Goal: Information Seeking & Learning: Learn about a topic

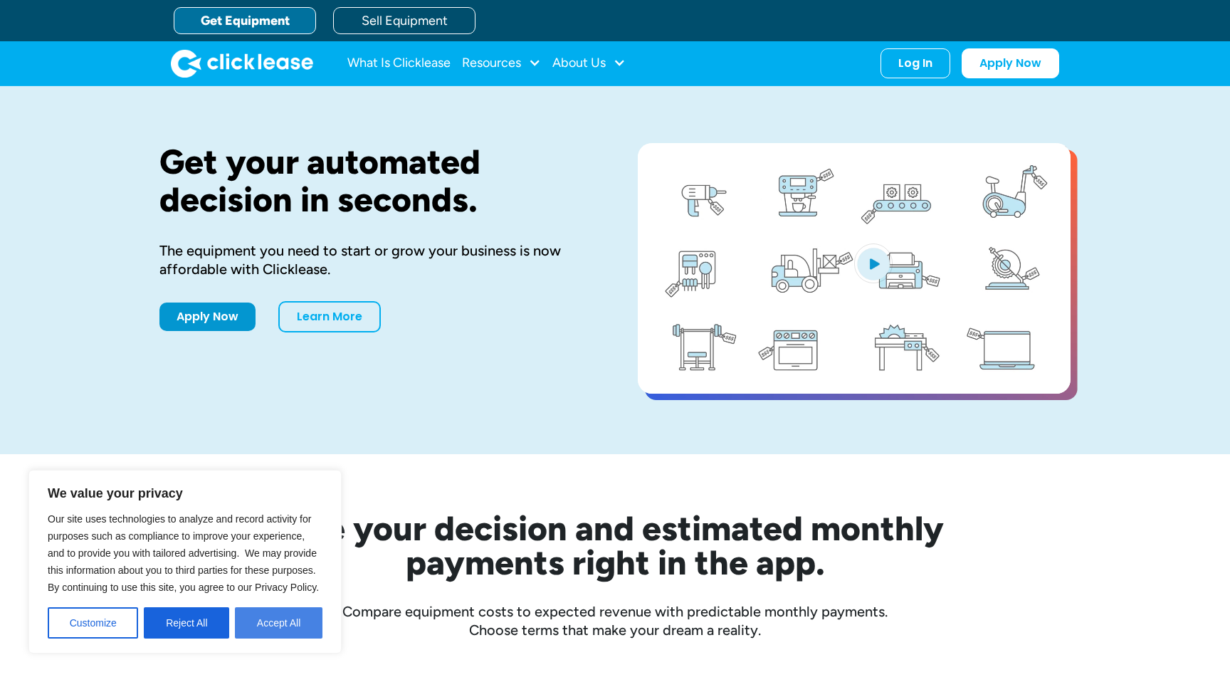
click at [283, 627] on button "Accept All" at bounding box center [279, 622] width 88 height 31
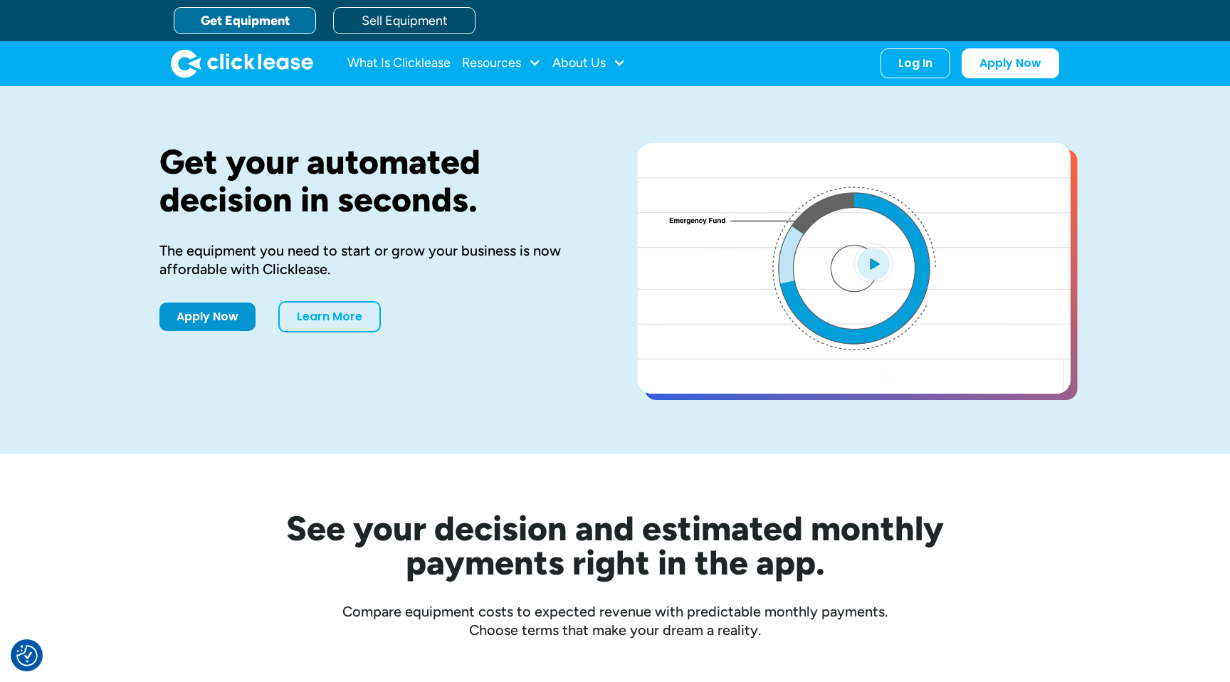
click at [1007, 78] on div "What Is Clicklease Resources Blog Case Studies Videos FAQs About Us About Us Ca…" at bounding box center [615, 63] width 888 height 44
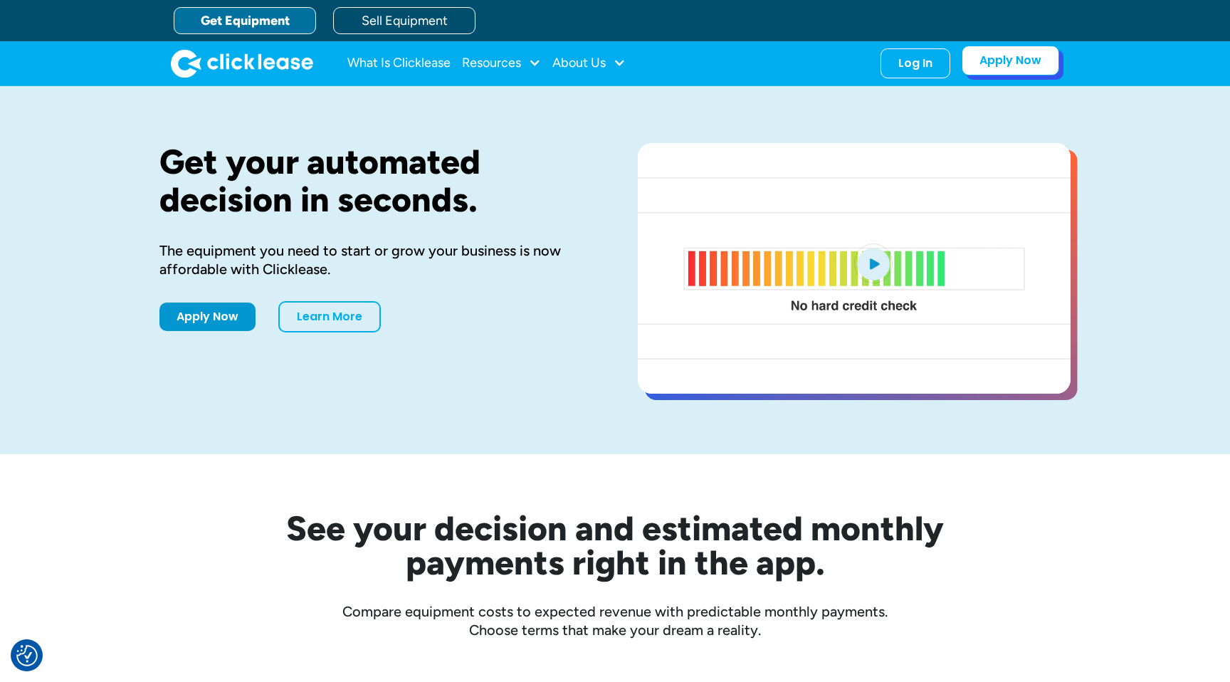
click at [1022, 63] on link "Apply Now" at bounding box center [1011, 61] width 98 height 30
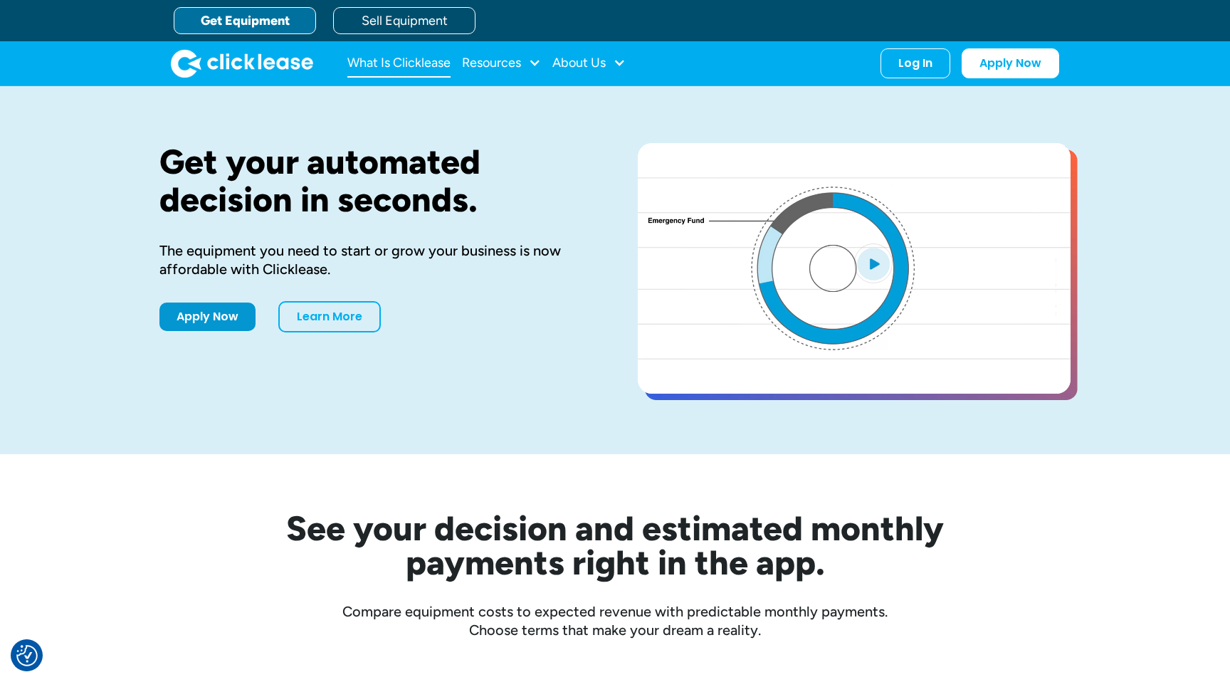
click at [397, 58] on link "What Is Clicklease" at bounding box center [398, 63] width 103 height 28
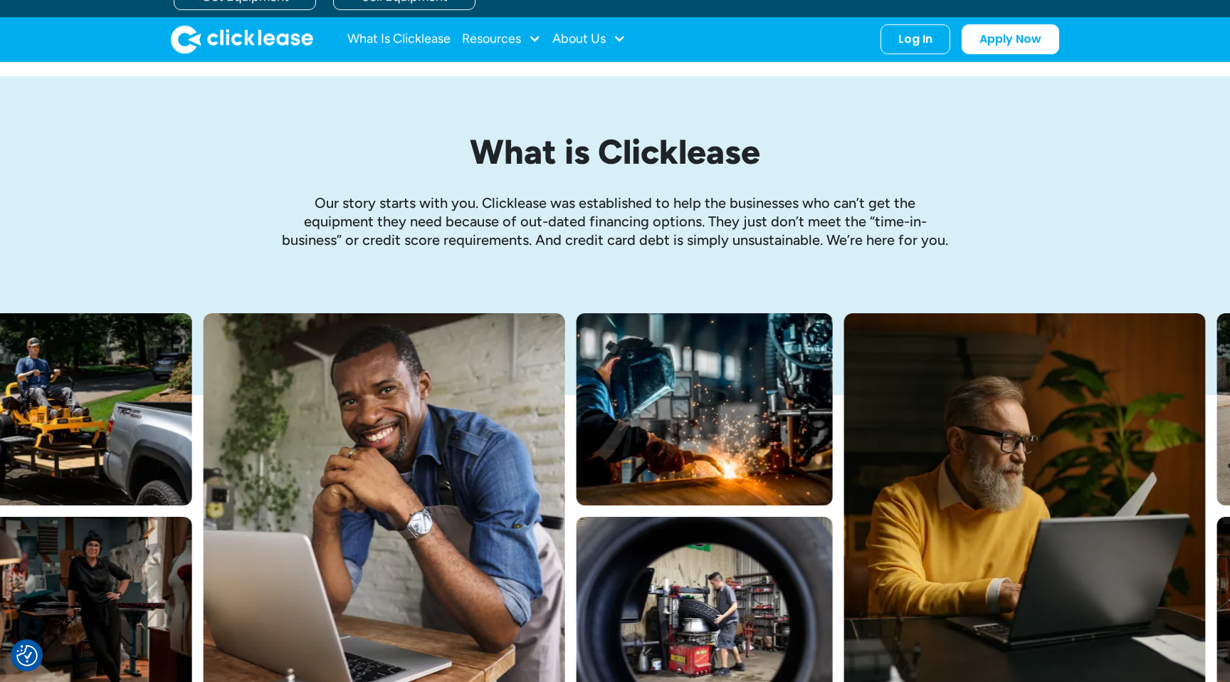
scroll to position [16, 0]
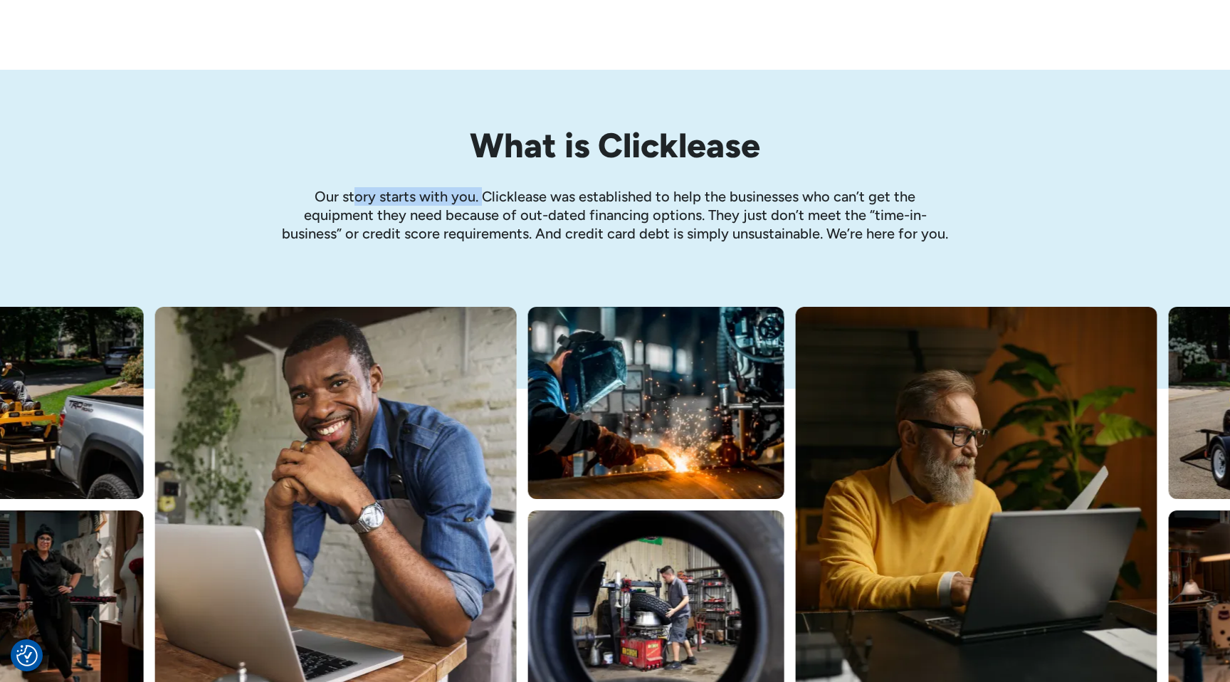
drag, startPoint x: 355, startPoint y: 196, endPoint x: 483, endPoint y: 196, distance: 128.1
click at [483, 196] on p "Our story starts with you. Clicklease was established to help the businesses wh…" at bounding box center [614, 215] width 669 height 56
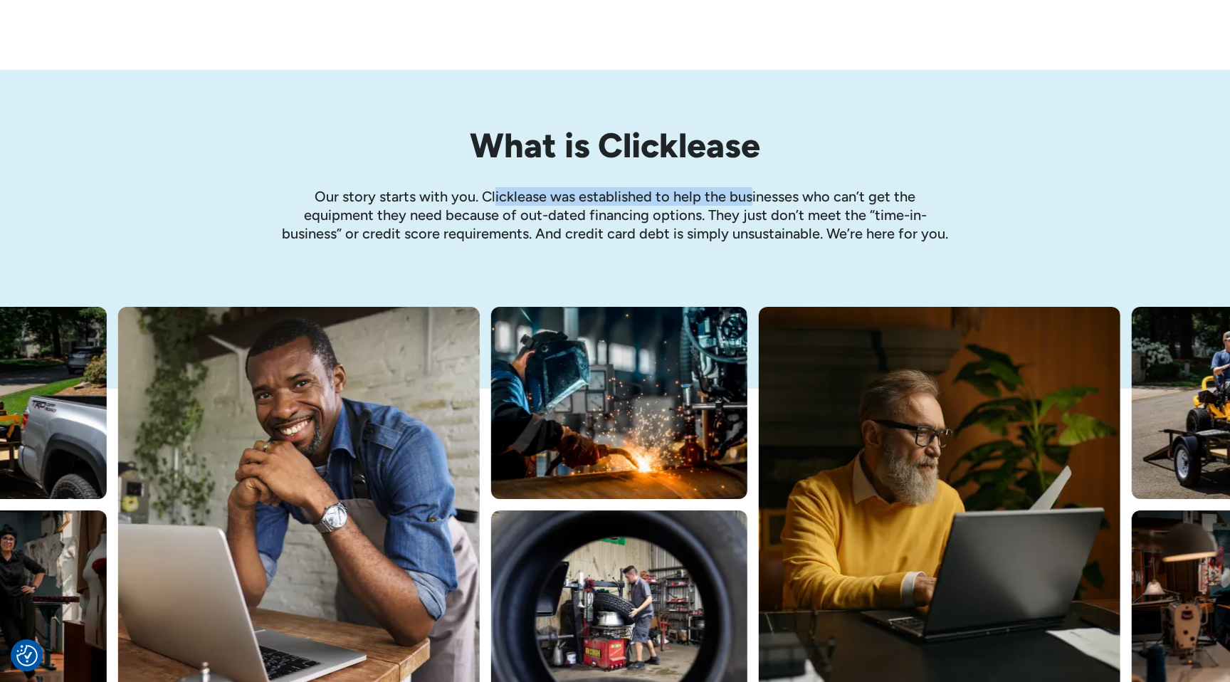
drag, startPoint x: 496, startPoint y: 196, endPoint x: 750, endPoint y: 195, distance: 253.4
click at [750, 196] on p "Our story starts with you. Clicklease was established to help the businesses wh…" at bounding box center [614, 215] width 669 height 56
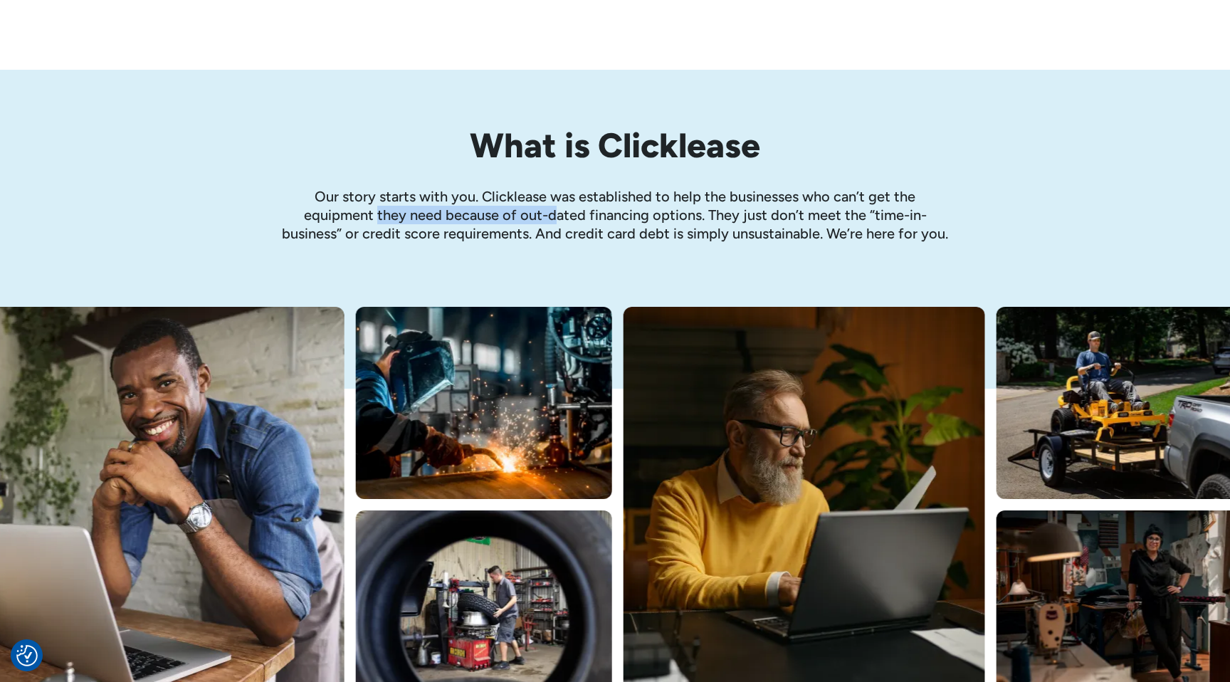
drag, startPoint x: 379, startPoint y: 219, endPoint x: 555, endPoint y: 219, distance: 175.1
click at [555, 219] on p "Our story starts with you. Clicklease was established to help the businesses wh…" at bounding box center [614, 215] width 669 height 56
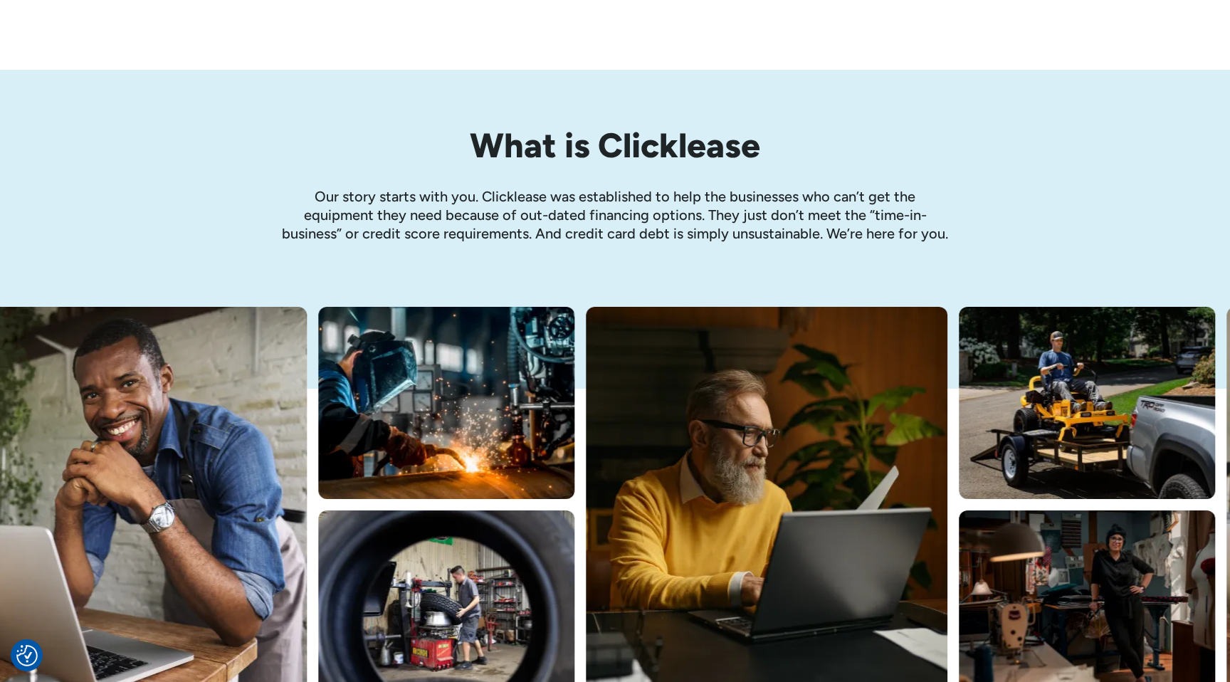
click at [643, 219] on p "Our story starts with you. Clicklease was established to help the businesses wh…" at bounding box center [614, 215] width 669 height 56
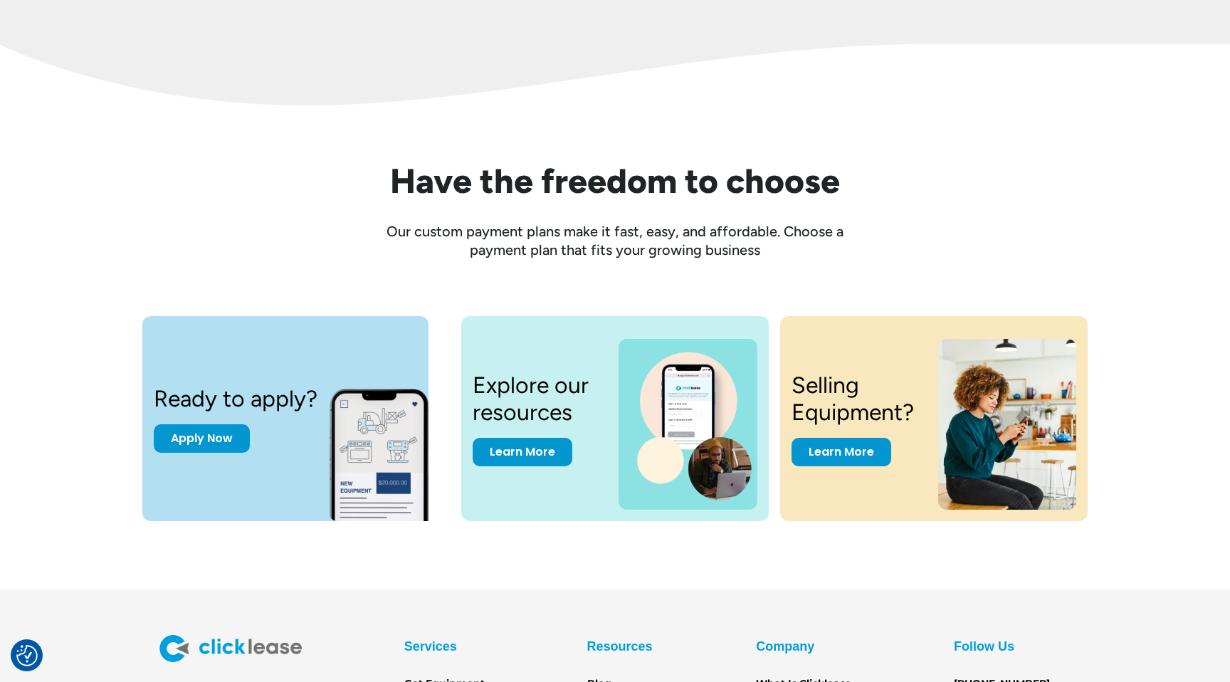
scroll to position [1869, 0]
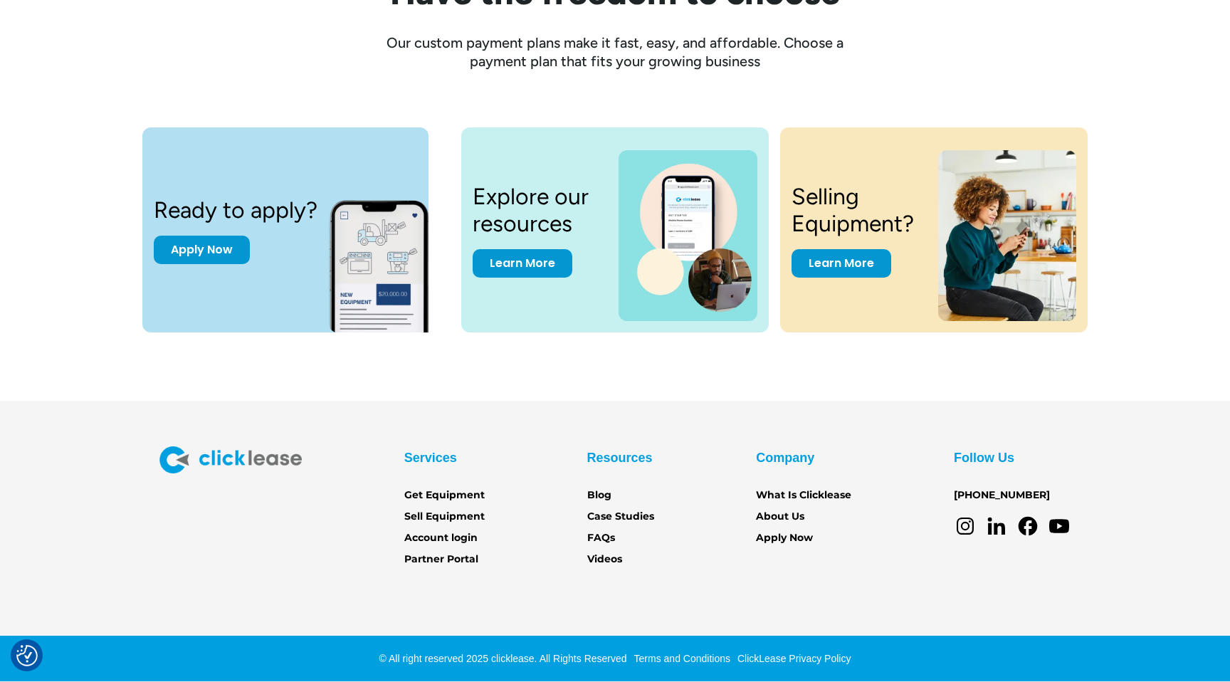
click at [991, 532] on icon at bounding box center [996, 529] width 17 height 12
